Goal: Information Seeking & Learning: Learn about a topic

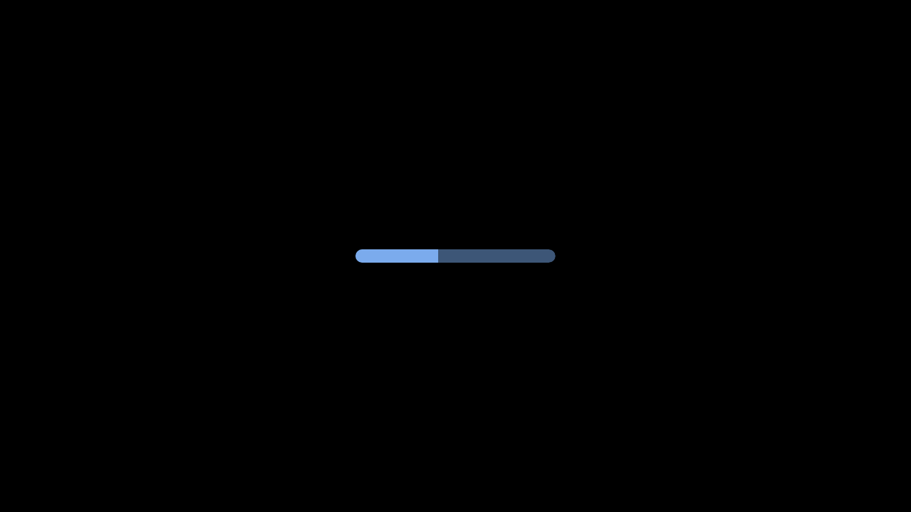
click at [671, 249] on div at bounding box center [455, 256] width 911 height 512
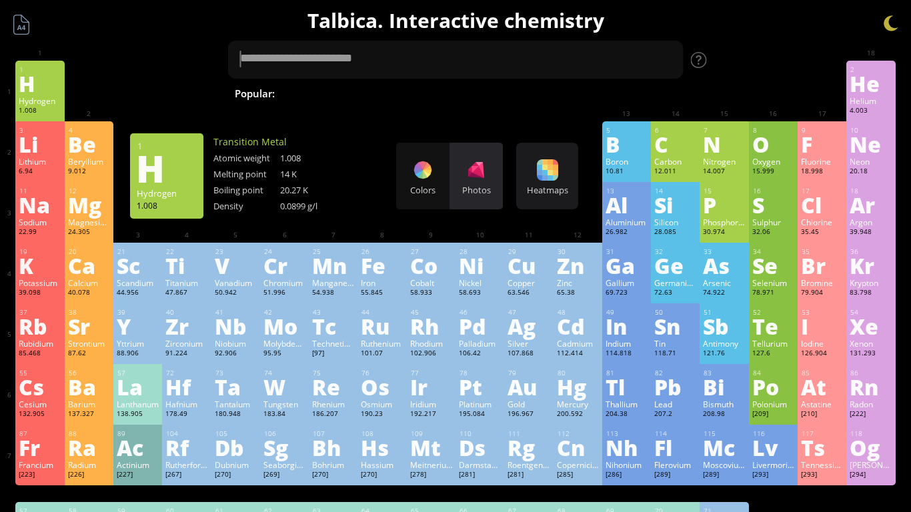
click at [469, 169] on div at bounding box center [475, 169] width 21 height 21
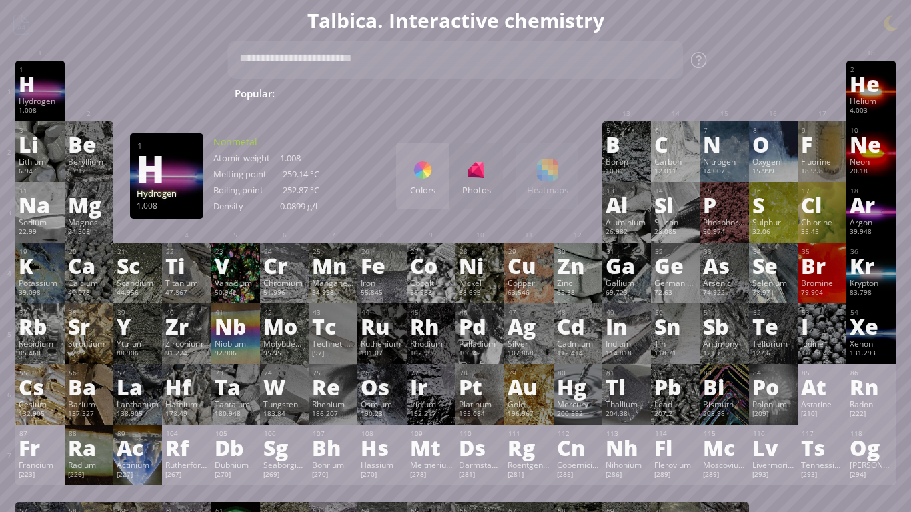
click at [437, 180] on div "Colors" at bounding box center [422, 176] width 53 height 67
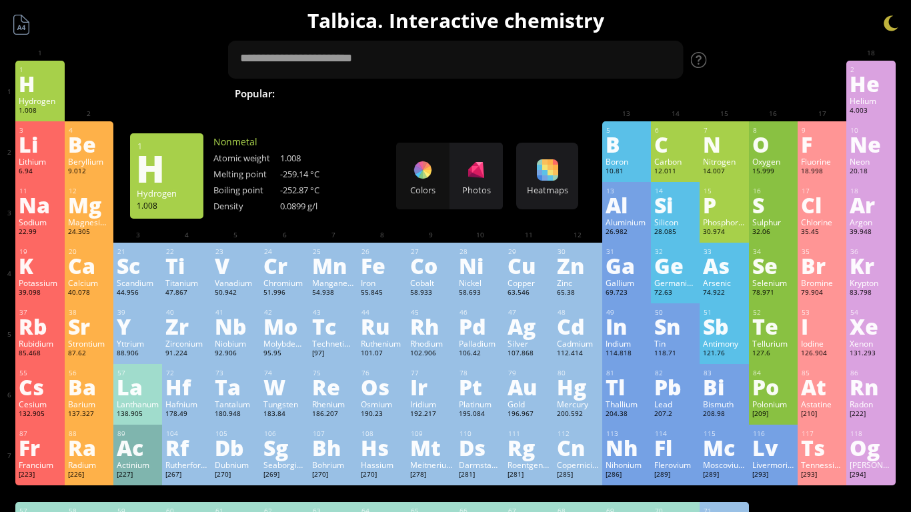
click at [527, 173] on div "Heatmaps Heatmaps Normal mode Melting point Boiling point Density Atomic weight…" at bounding box center [547, 176] width 62 height 67
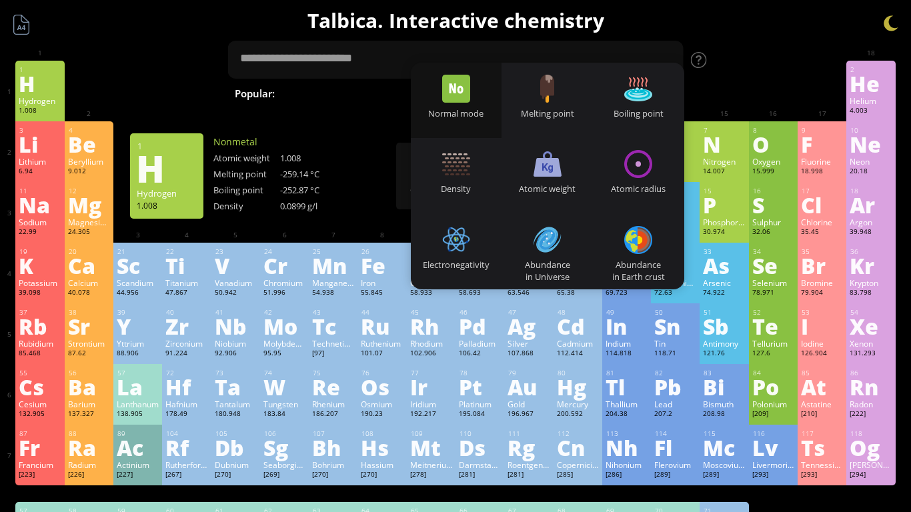
click at [642, 242] on div at bounding box center [638, 240] width 28 height 28
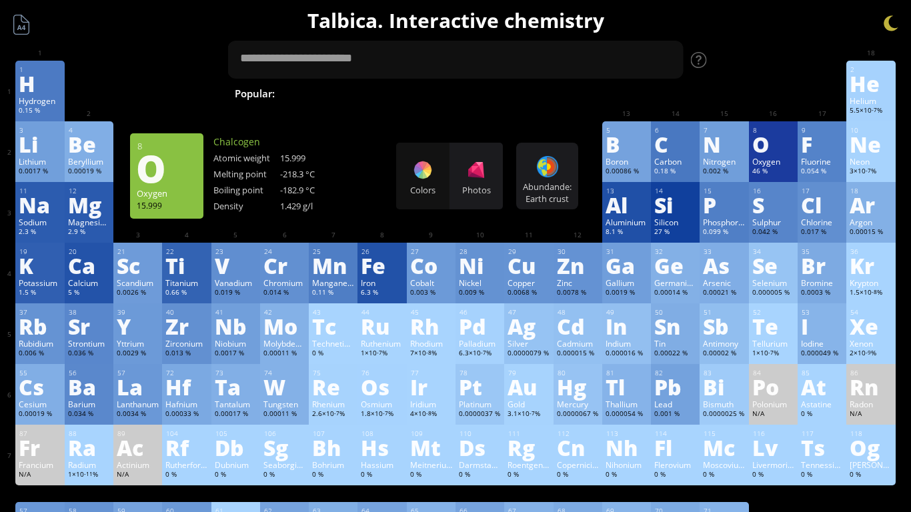
click at [785, 147] on div "O" at bounding box center [773, 143] width 42 height 21
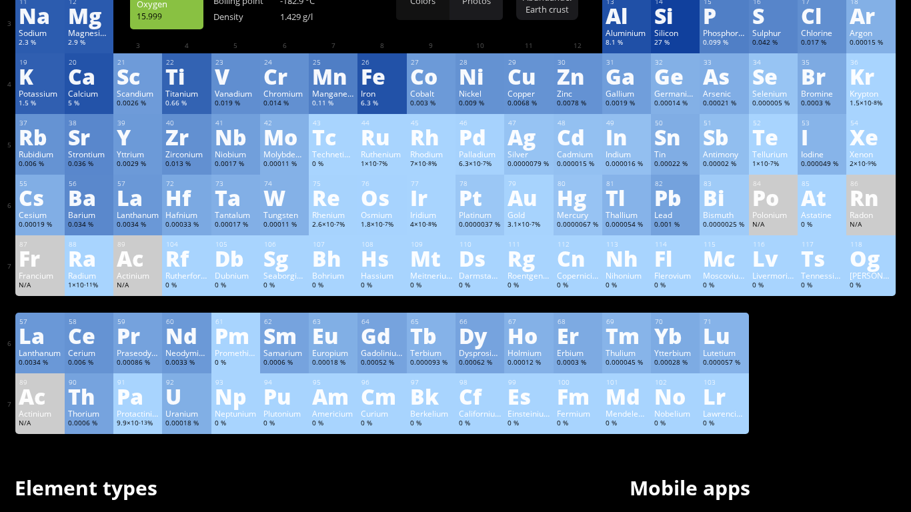
scroll to position [185, 0]
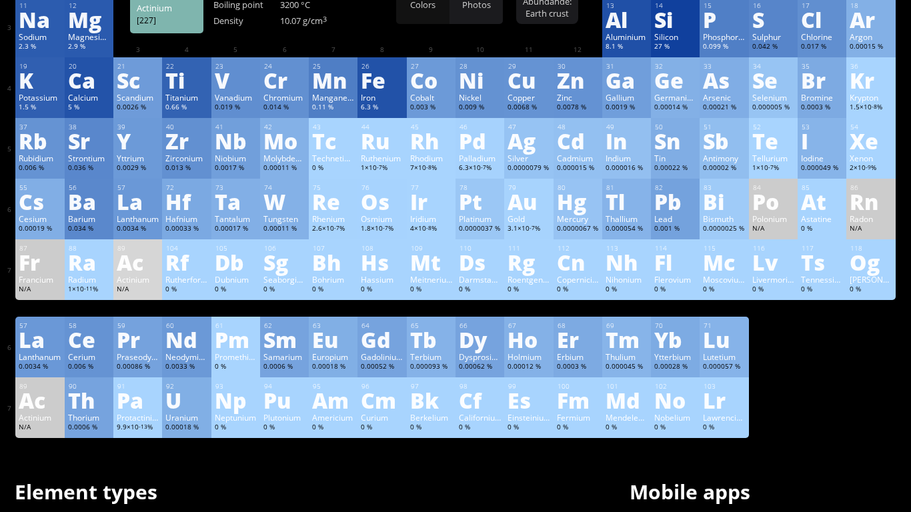
click at [141, 279] on div "Actinium" at bounding box center [138, 279] width 42 height 11
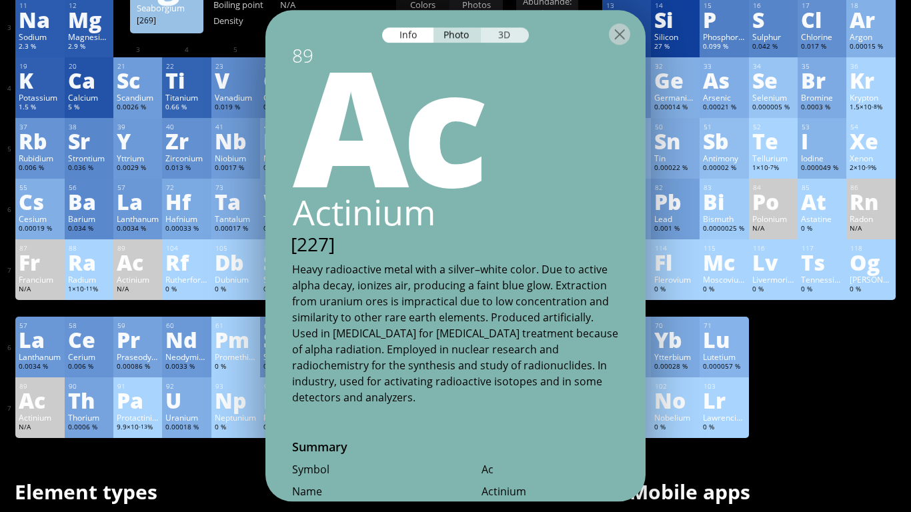
click at [507, 38] on div "3D" at bounding box center [505, 34] width 48 height 15
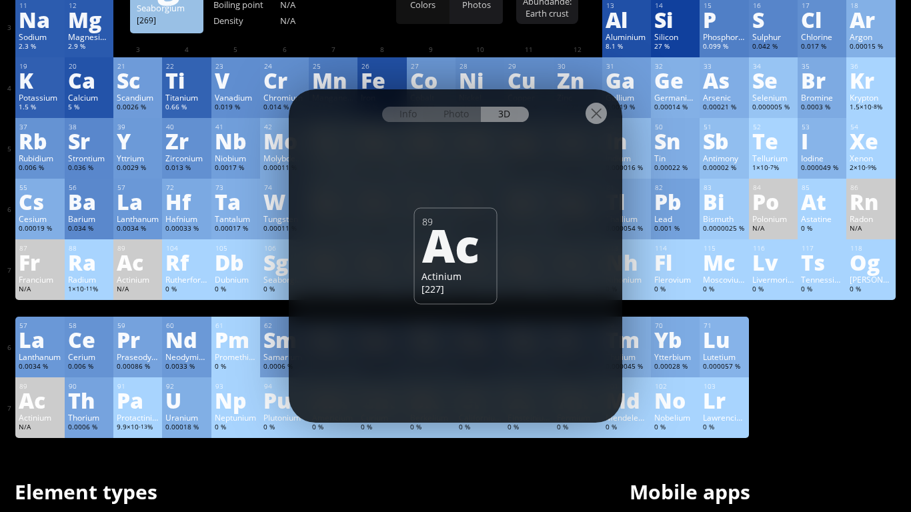
click at [182, 401] on div "U" at bounding box center [186, 399] width 42 height 21
